Goal: Ask a question

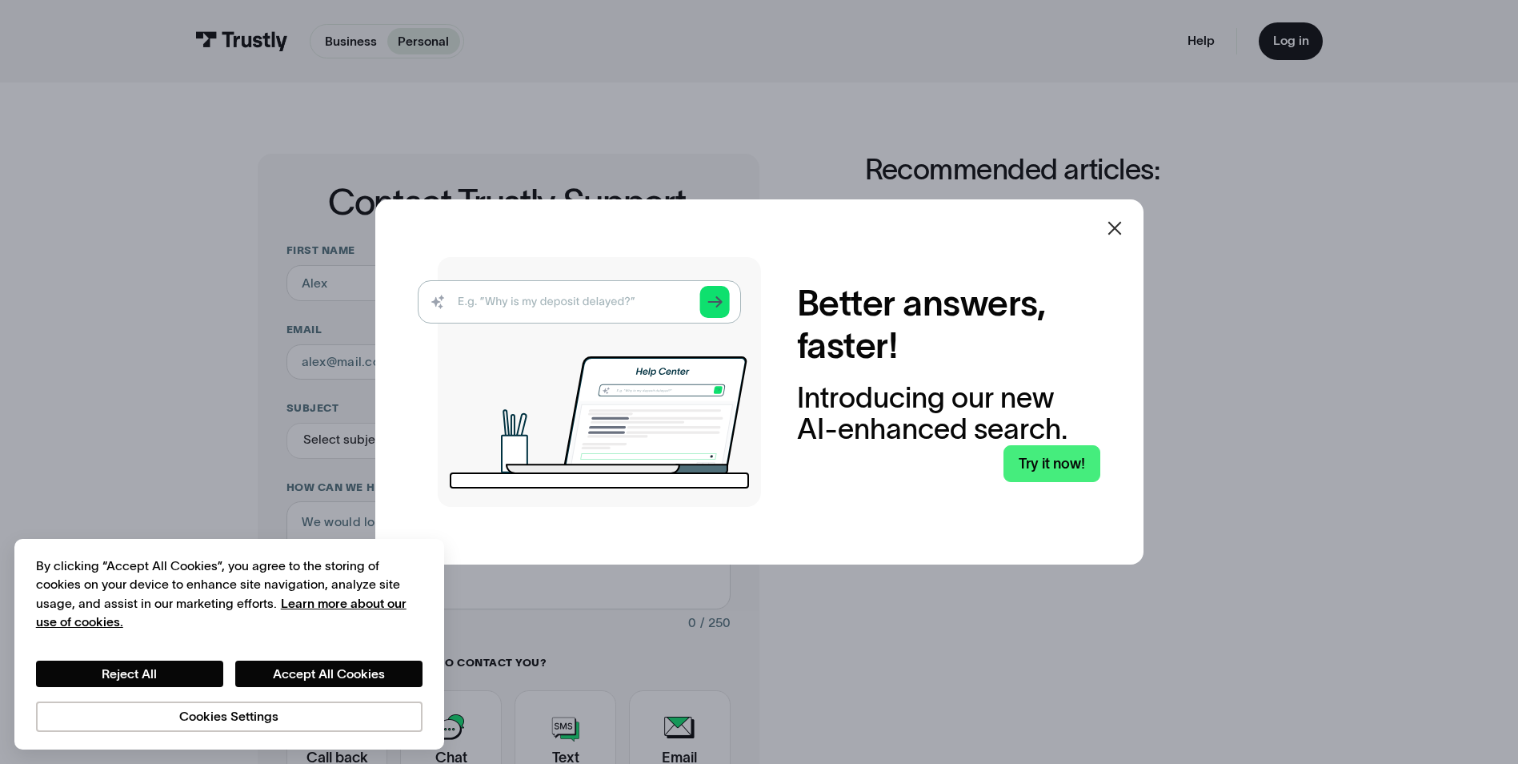
click at [1125, 222] on icon at bounding box center [1114, 228] width 19 height 19
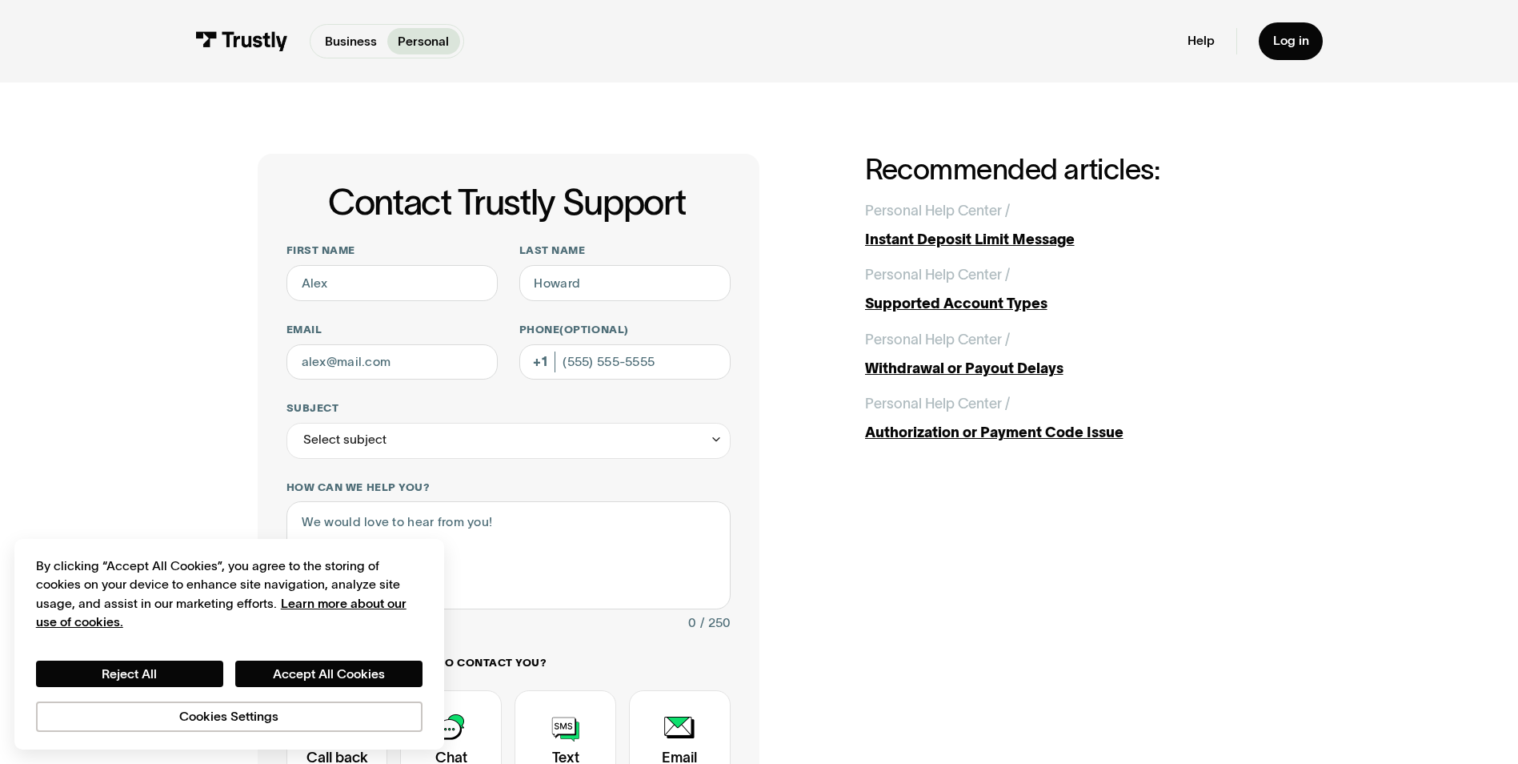
click at [176, 489] on div "Contact Trustly Support First name Last name Email Phone (Optional) Subject Sel…" at bounding box center [759, 562] width 1447 height 960
click at [151, 678] on button "Reject All" at bounding box center [129, 673] width 187 height 27
